Goal: Task Accomplishment & Management: Use online tool/utility

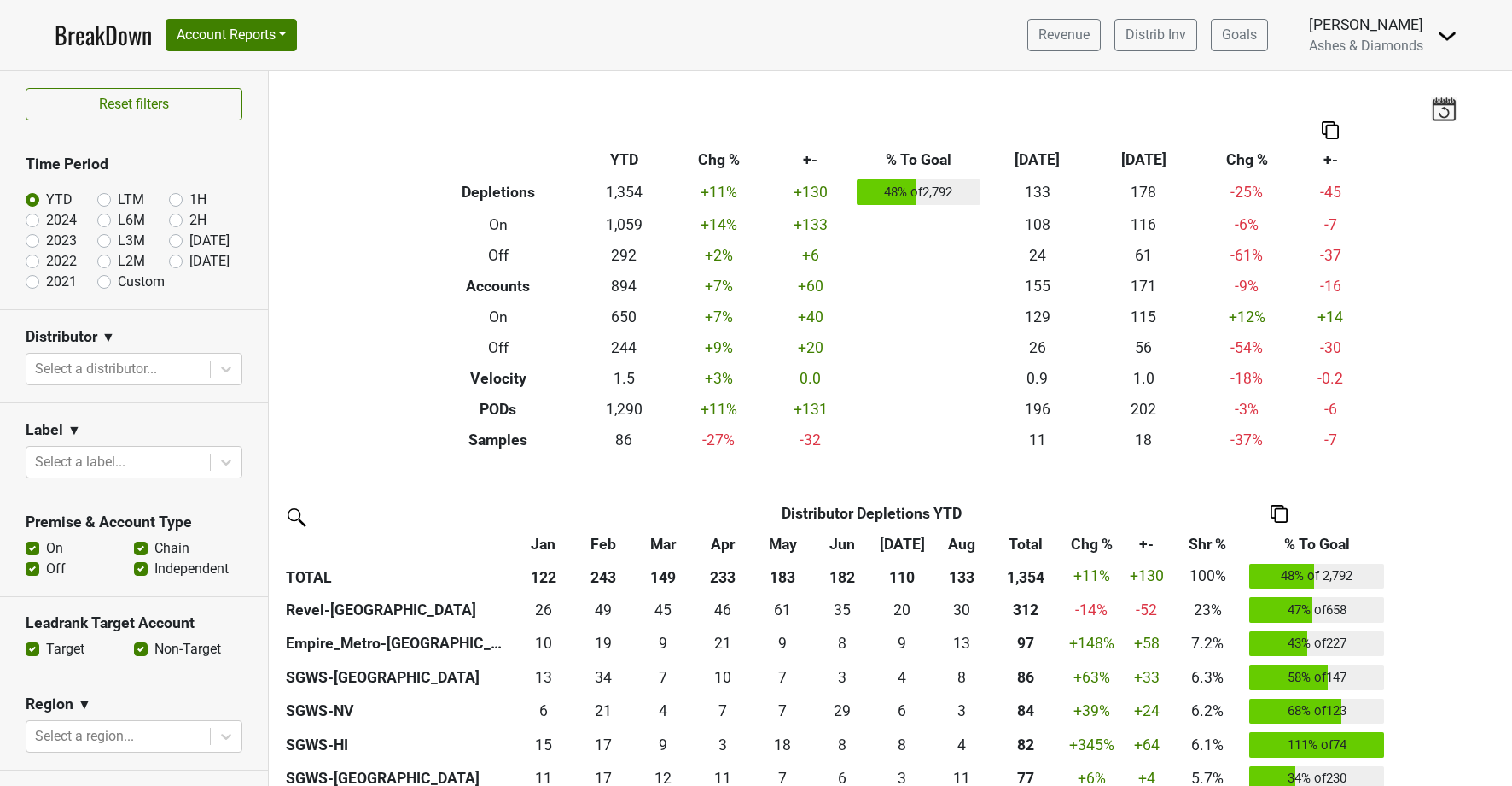
scroll to position [215, 0]
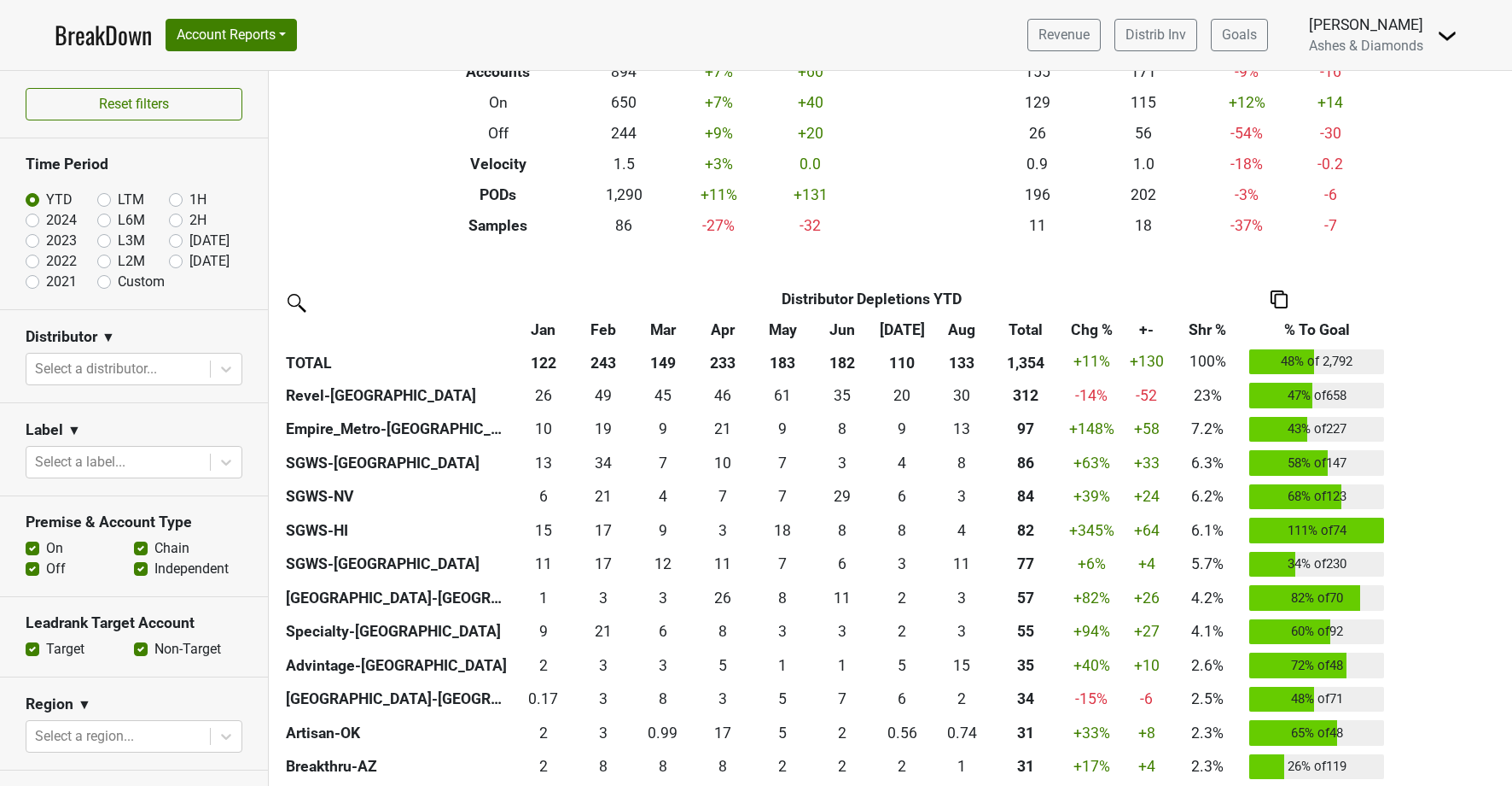
click at [189, 258] on label "[DATE]" at bounding box center [209, 261] width 40 height 21
click at [181, 258] on input "[DATE]" at bounding box center [203, 259] width 68 height 17
radio input "true"
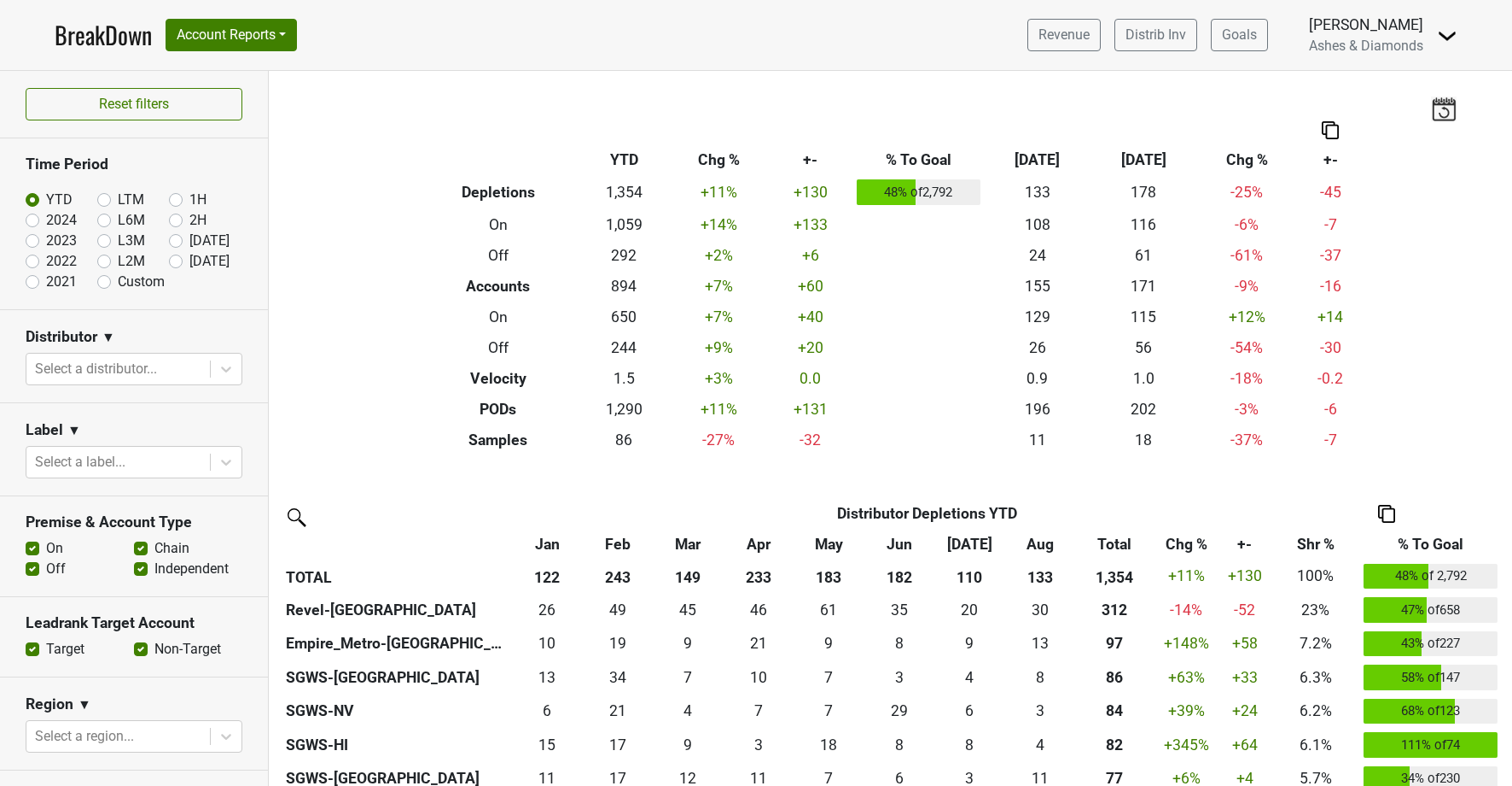
click at [189, 262] on label "[DATE]" at bounding box center [209, 261] width 40 height 21
click at [173, 262] on input "[DATE]" at bounding box center [203, 259] width 68 height 17
radio input "true"
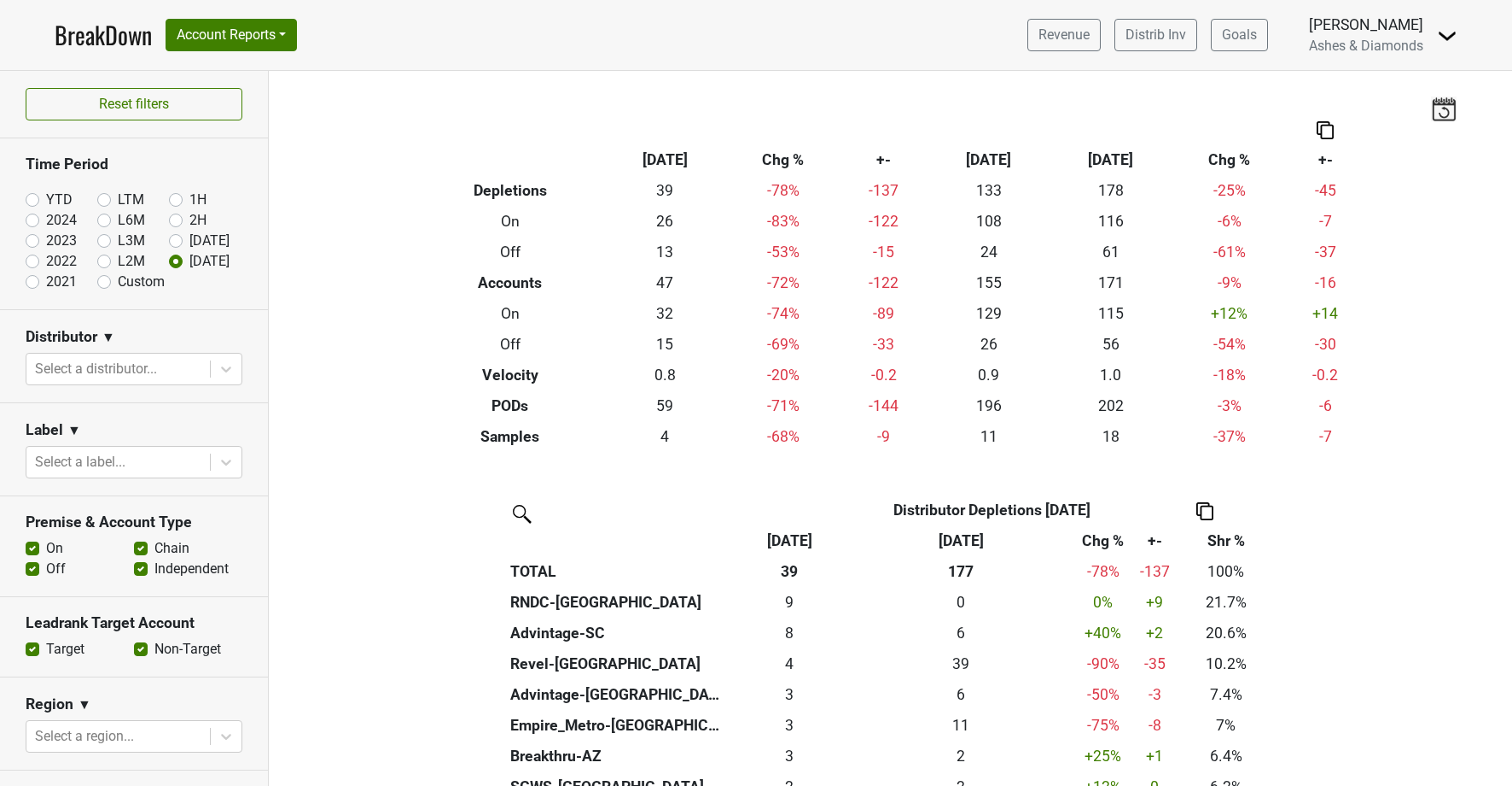
click at [46, 200] on label "YTD" at bounding box center [59, 199] width 27 height 21
click at [32, 200] on input "YTD" at bounding box center [59, 197] width 68 height 17
radio input "true"
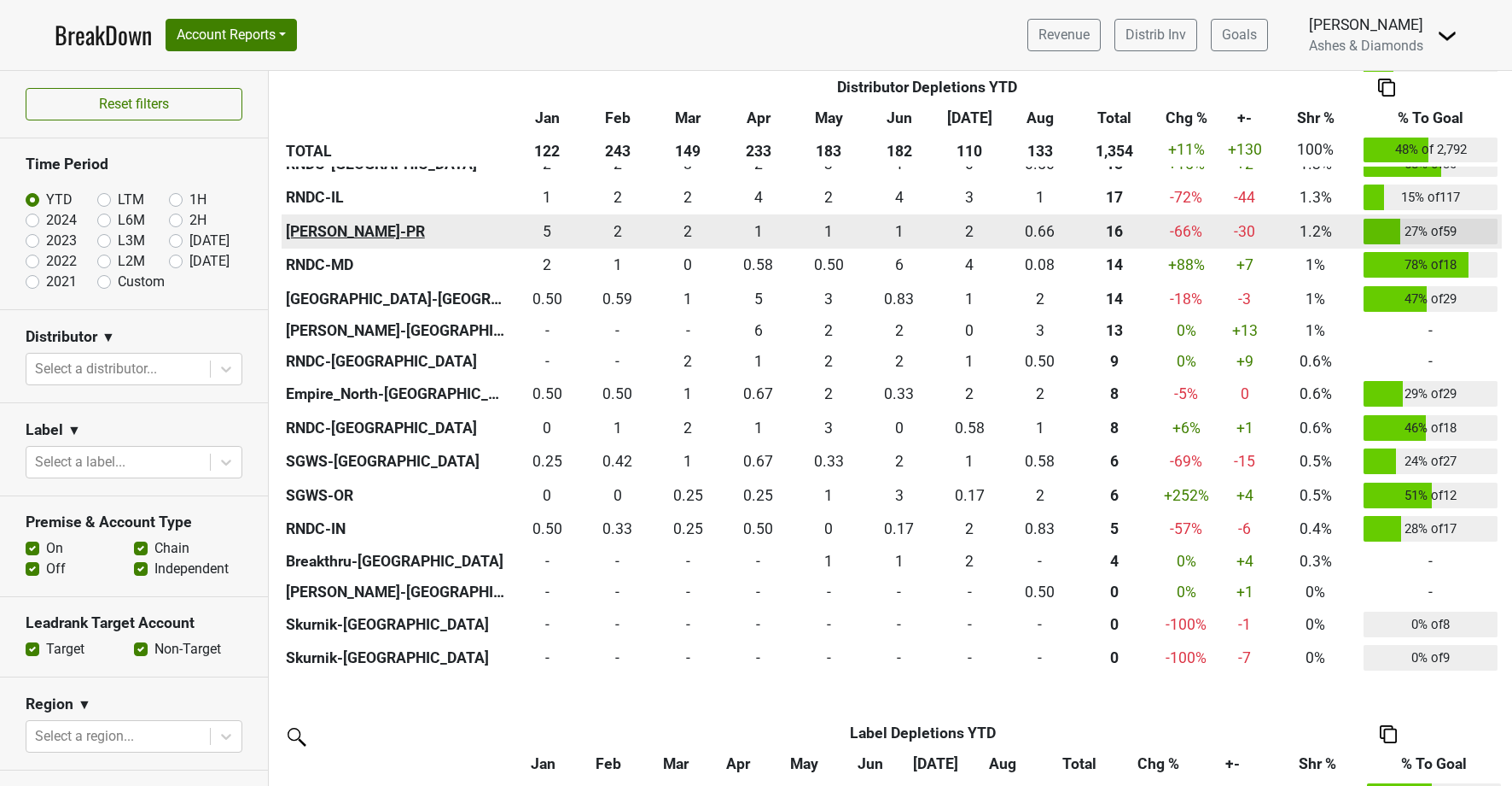
scroll to position [1180, 0]
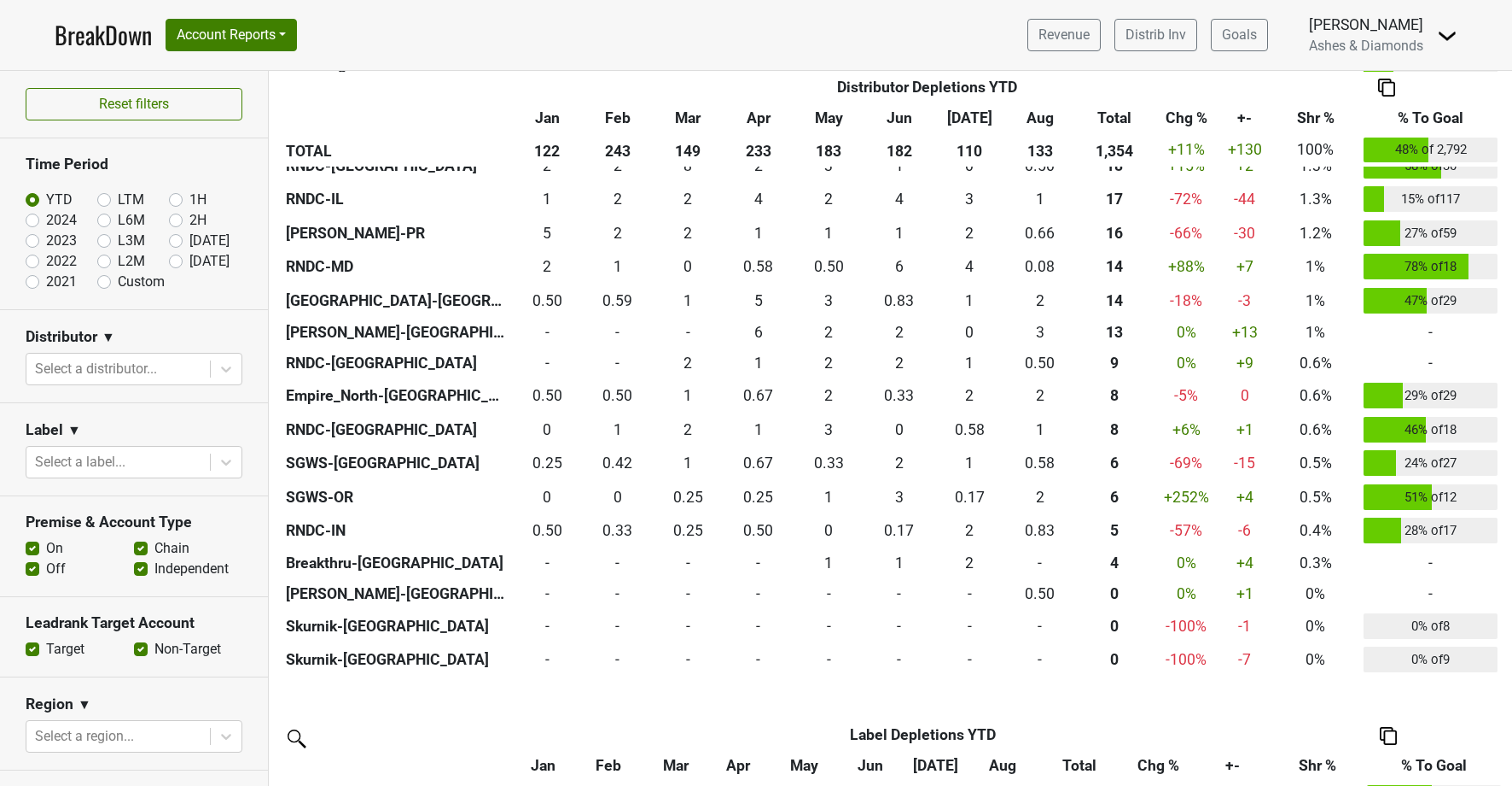
click at [83, 33] on link "BreakDown" at bounding box center [102, 34] width 97 height 35
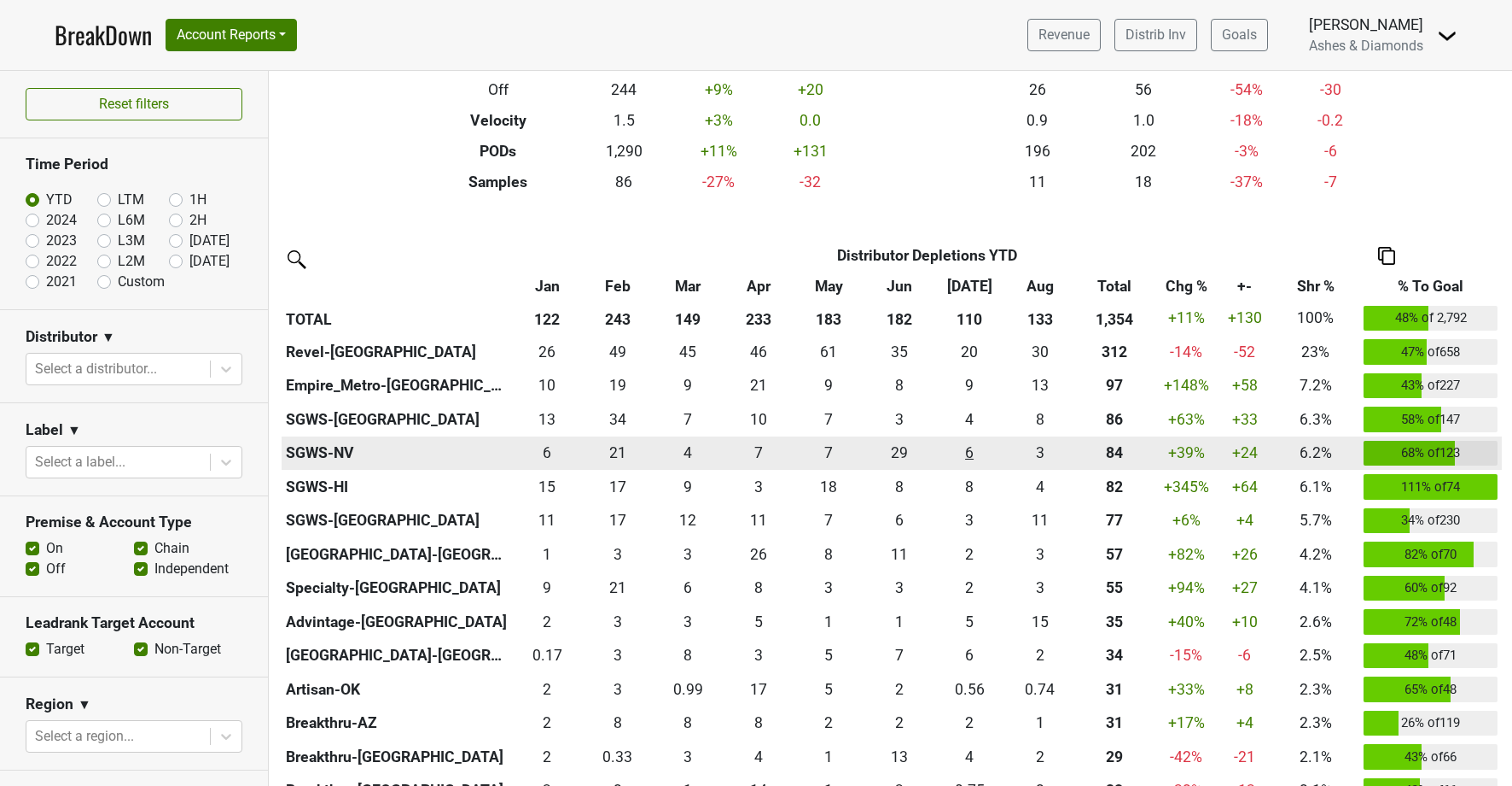
scroll to position [263, 0]
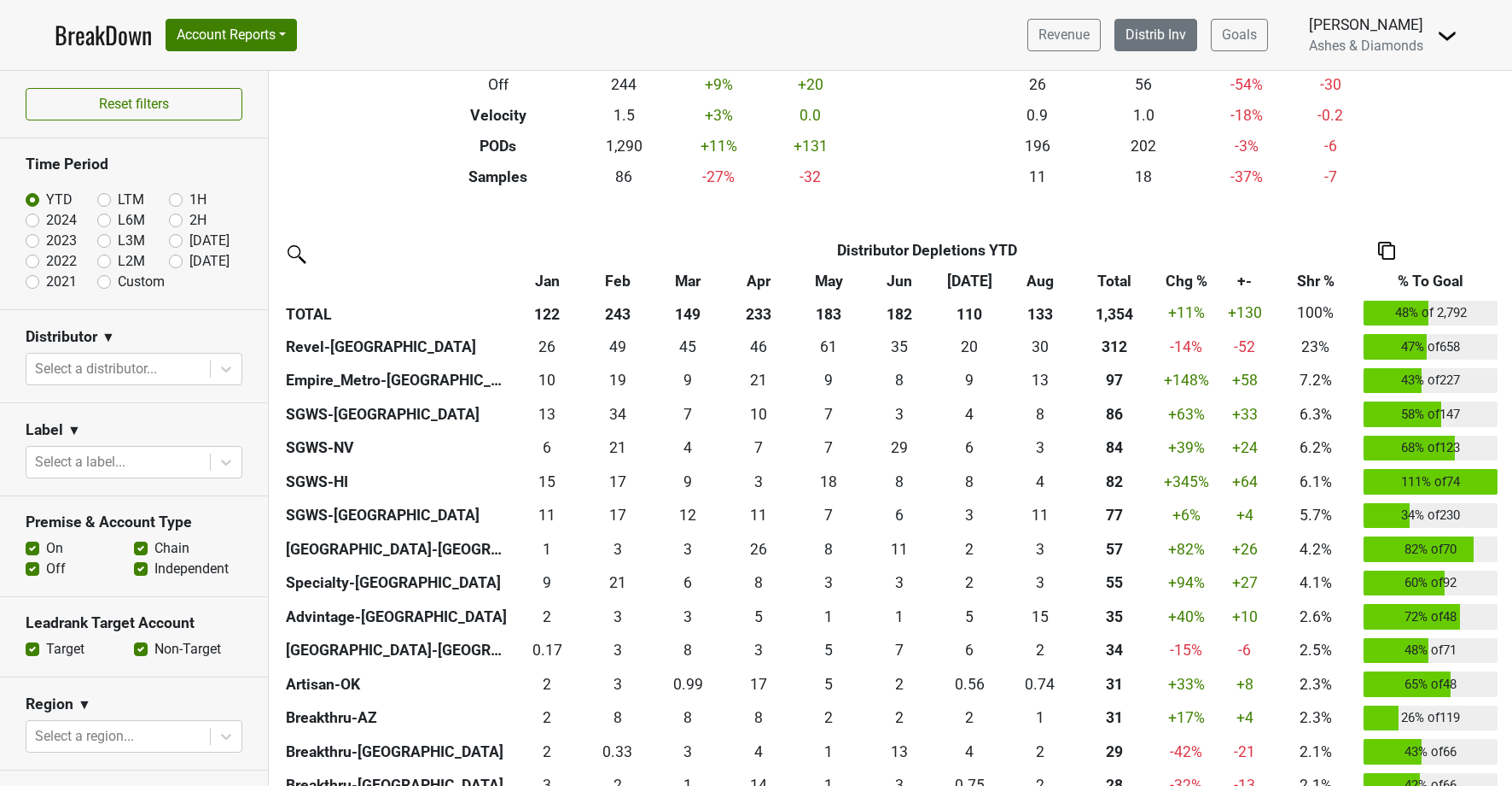
click at [1165, 36] on link "Distrib Inv" at bounding box center [1156, 34] width 83 height 33
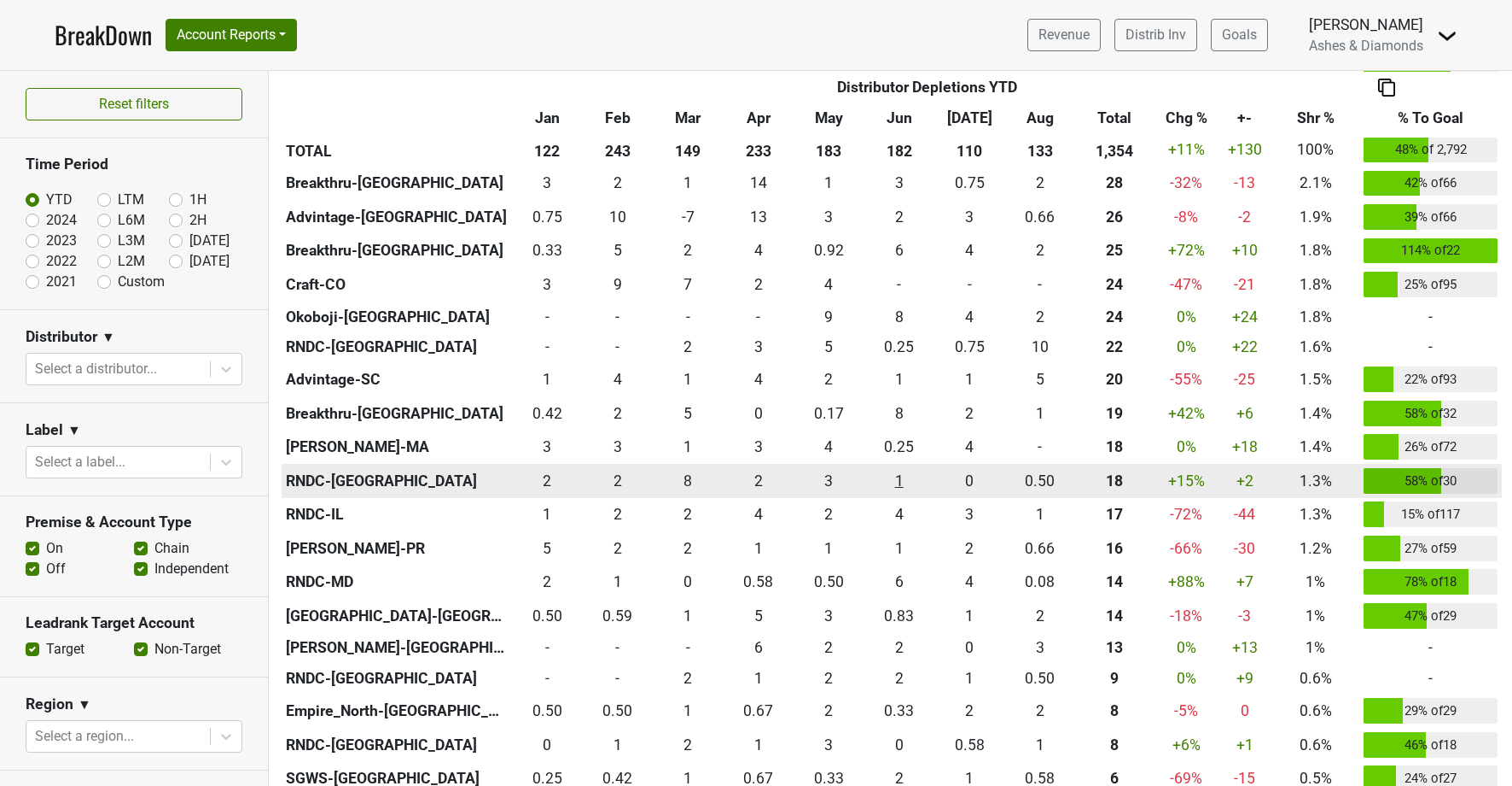
scroll to position [957, 0]
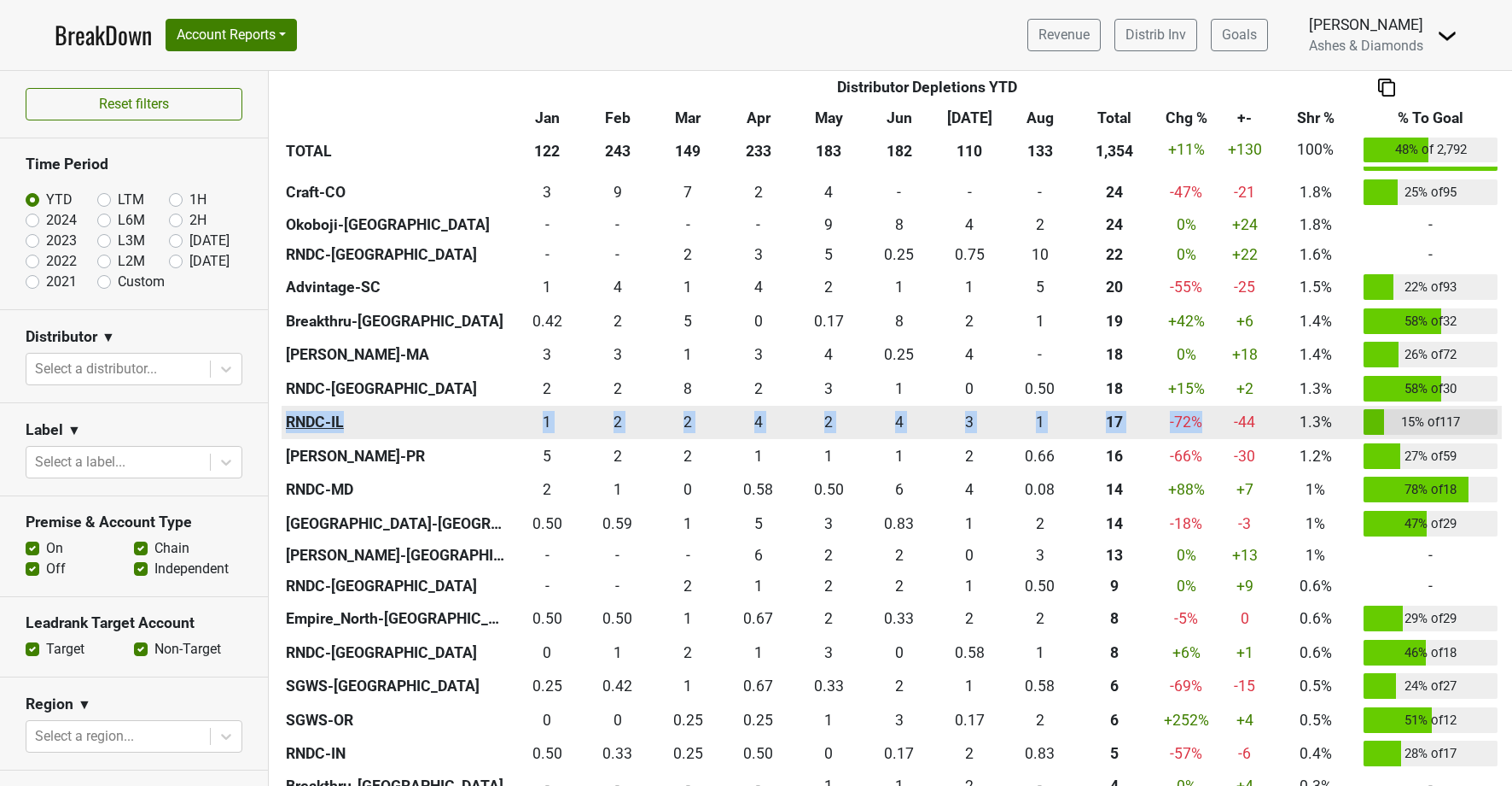
drag, startPoint x: 1209, startPoint y: 414, endPoint x: 283, endPoint y: 409, distance: 926.0
click at [283, 409] on tr "RNDC-IL 1 1 1.75 2 1.5 2 3.75 4 1.751 2 3.5 4 3 3 1.166 1 17.417 17 -72 % -43.7…" at bounding box center [892, 423] width 1221 height 34
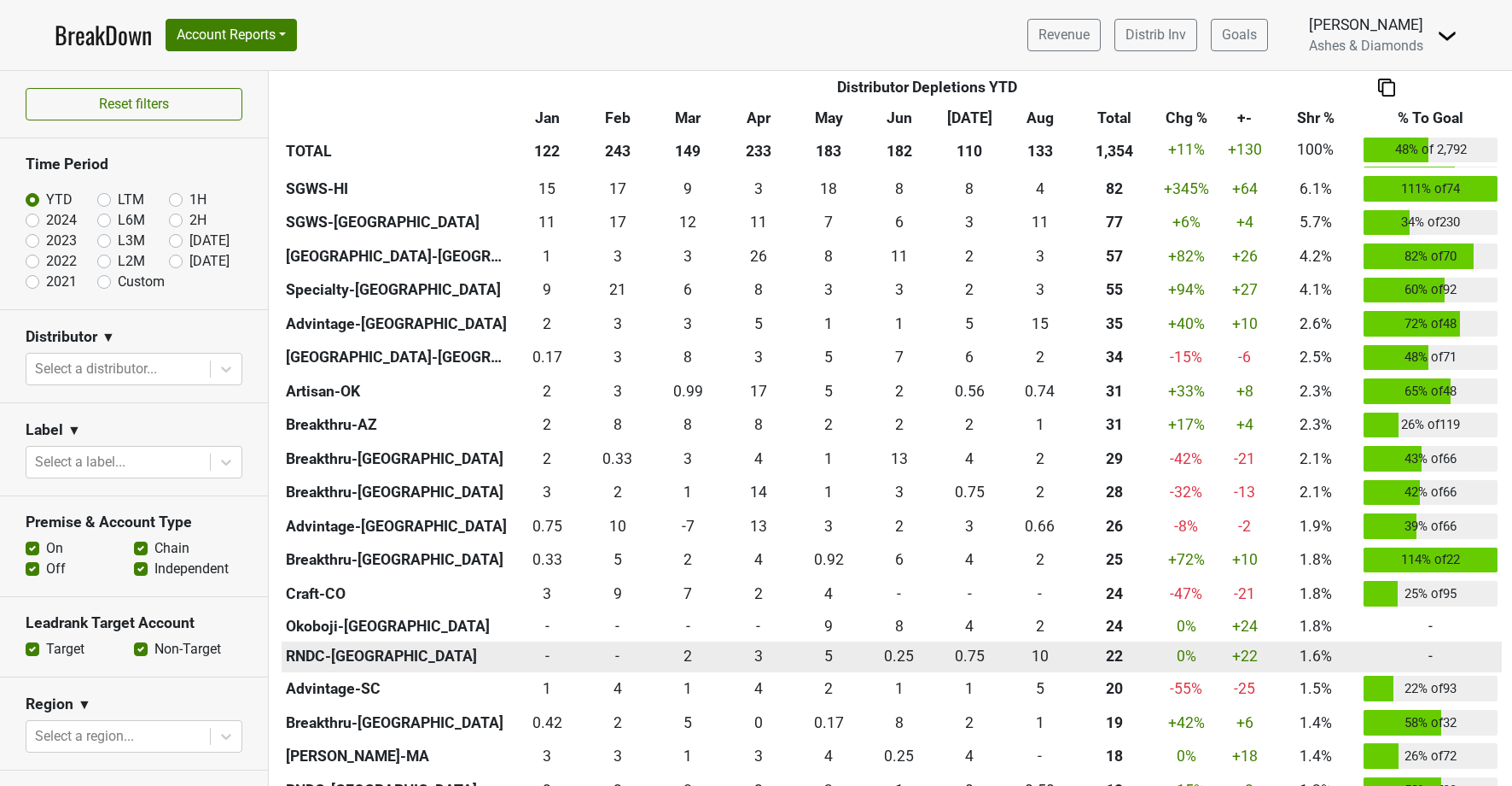
scroll to position [557, 0]
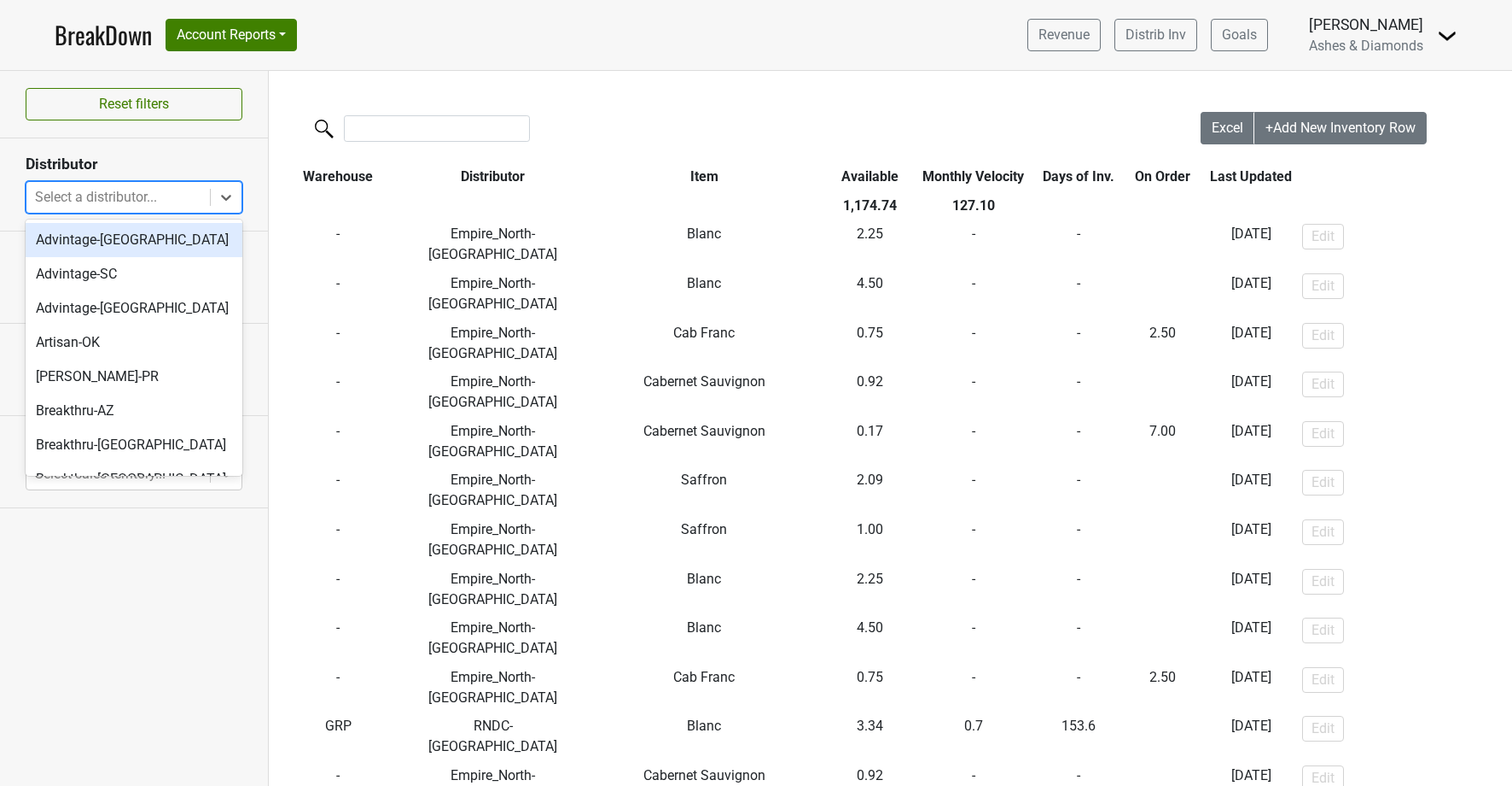
click at [190, 195] on div at bounding box center [118, 197] width 166 height 24
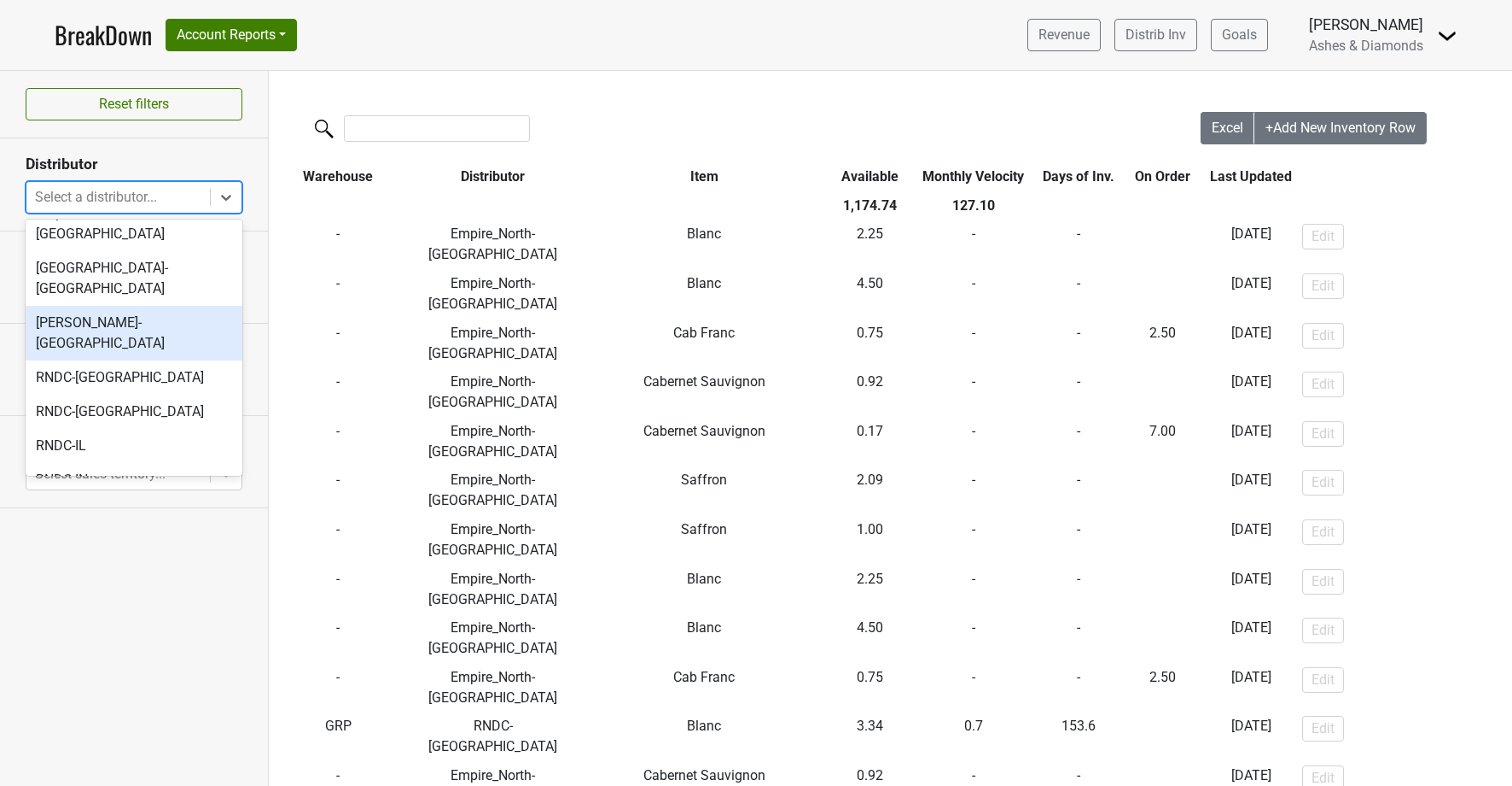
scroll to position [493, 0]
click at [138, 303] on div "[PERSON_NAME]-[GEOGRAPHIC_DATA]" at bounding box center [134, 330] width 217 height 54
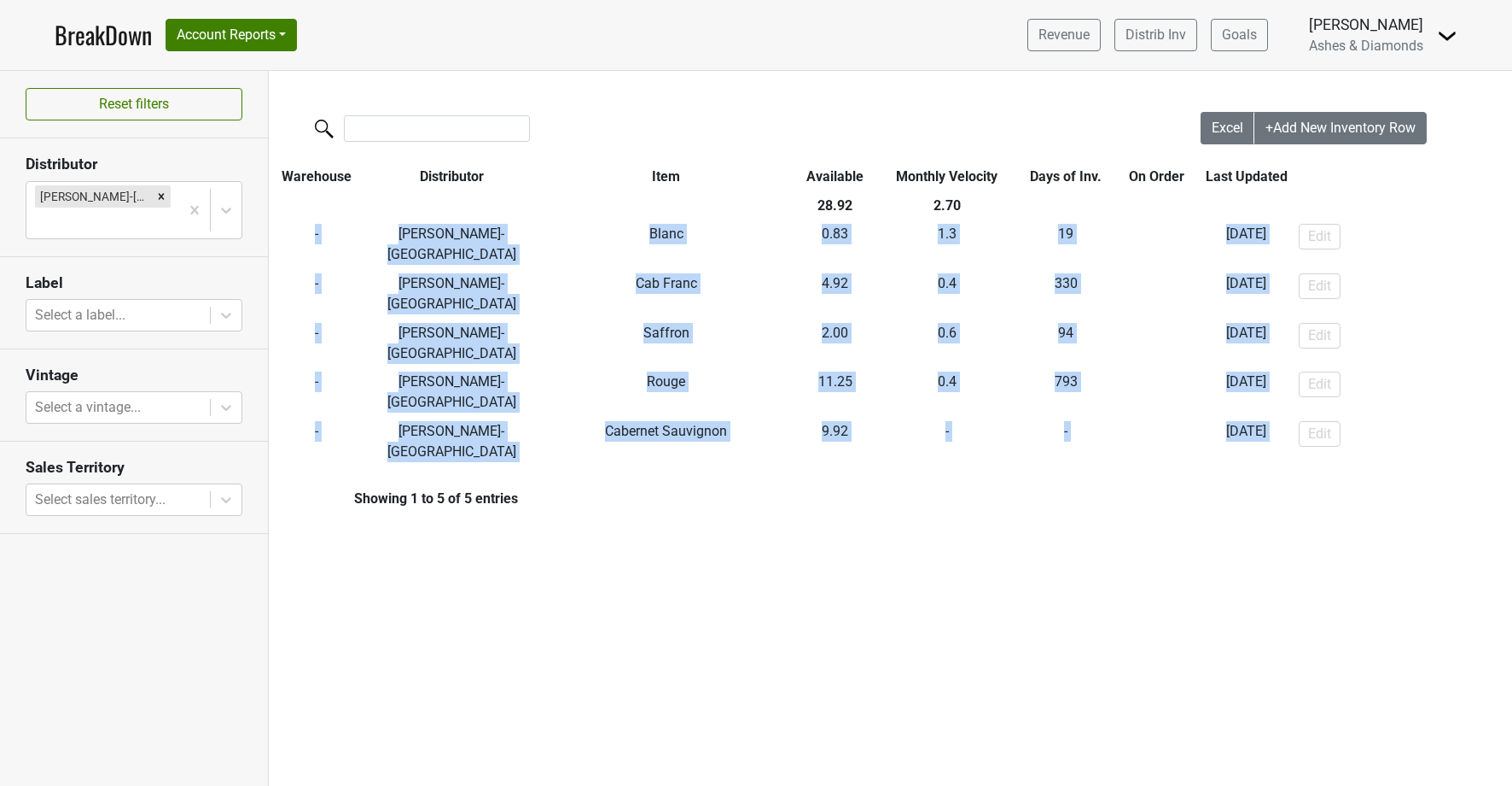
drag, startPoint x: 1158, startPoint y: 228, endPoint x: 1182, endPoint y: 394, distance: 167.7
click at [1182, 394] on div "Excel +Add New Inventory Row Warehouse Distributor Item Available Monthly Veloc…" at bounding box center [890, 306] width 1243 height 388
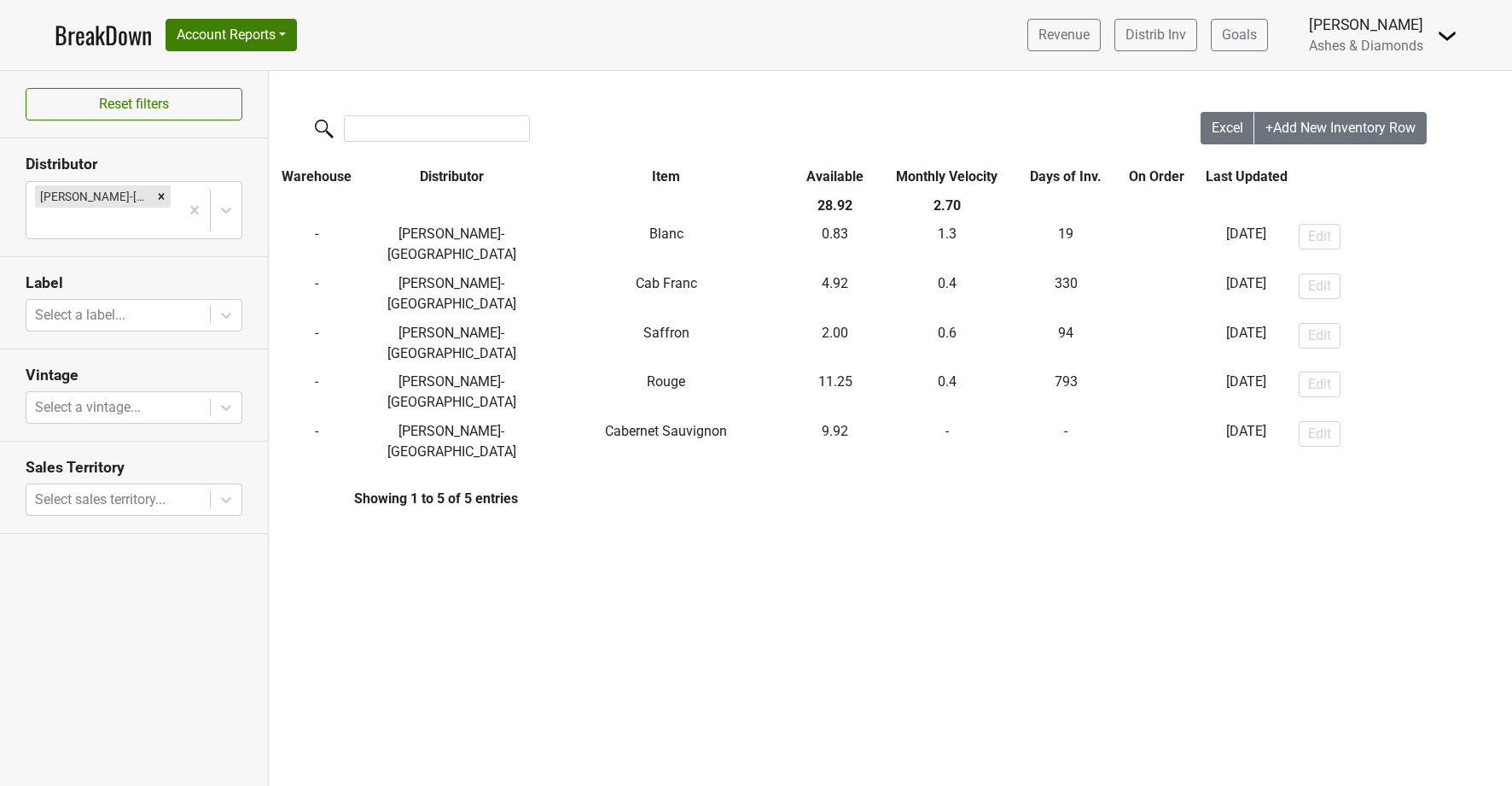
click at [1183, 459] on div "Excel +Add New Inventory Row Warehouse Distributor Item Available Monthly Veloc…" at bounding box center [890, 305] width 1243 height 470
drag, startPoint x: 862, startPoint y: 202, endPoint x: 813, endPoint y: 202, distance: 49.0
click at [813, 202] on th "28.92" at bounding box center [835, 205] width 84 height 29
